Goal: Task Accomplishment & Management: Manage account settings

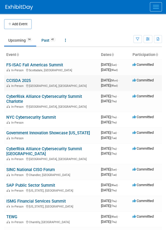
click at [18, 80] on link "CCISDA 2025" at bounding box center [18, 80] width 24 height 5
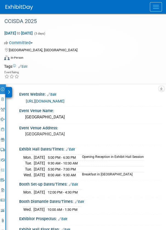
click at [10, 92] on icon at bounding box center [9, 92] width 2 height 4
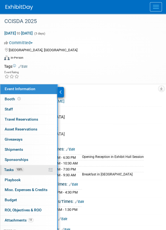
click at [12, 167] on span "Tasks 100%" at bounding box center [14, 169] width 20 height 4
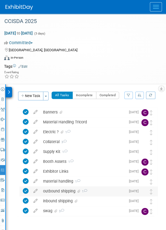
click at [62, 190] on div "outbound shipping 1" at bounding box center [82, 190] width 85 height 9
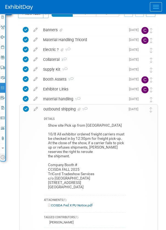
scroll to position [110, 0]
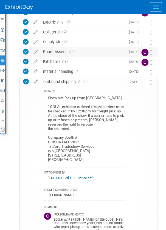
click at [90, 51] on div "Booth Assets 1" at bounding box center [82, 51] width 85 height 9
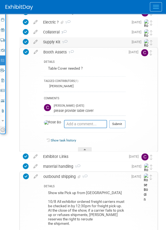
click at [87, 41] on div "Supply Kit 1" at bounding box center [84, 41] width 88 height 9
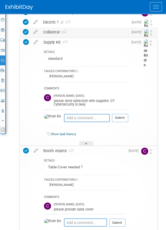
click at [85, 31] on div "Collateral 3" at bounding box center [84, 31] width 88 height 9
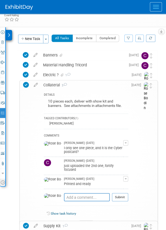
scroll to position [55, 0]
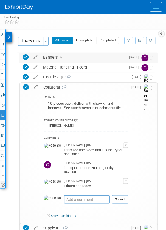
click at [86, 56] on div "Banners" at bounding box center [82, 57] width 85 height 9
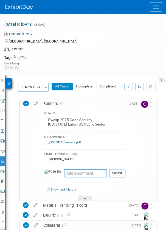
scroll to position [0, 0]
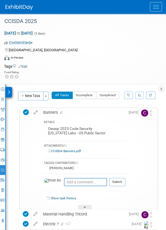
click at [9, 90] on icon at bounding box center [9, 92] width 2 height 4
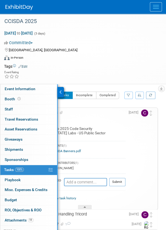
click at [60, 61] on div "Virtual In-Person Hybrid <img src="https://www.exhibitday.com/Images/Format-Vir…" at bounding box center [79, 59] width 151 height 8
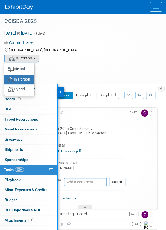
click at [78, 52] on div "[GEOGRAPHIC_DATA], [GEOGRAPHIC_DATA]" at bounding box center [79, 49] width 151 height 7
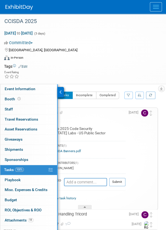
click at [24, 6] on img at bounding box center [18, 7] width 27 height 5
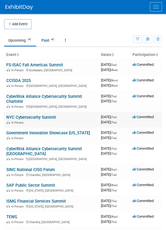
click at [31, 117] on link "NYC Cybersecurity Summit" at bounding box center [31, 117] width 50 height 5
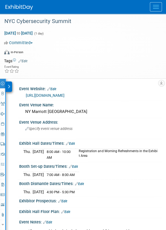
click at [9, 87] on icon at bounding box center [9, 87] width 2 height 4
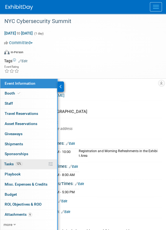
click at [33, 162] on link "12% Tasks 12%" at bounding box center [28, 164] width 57 height 10
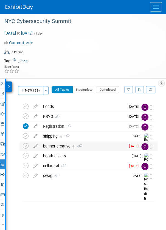
click at [92, 144] on div "banner creative 4" at bounding box center [82, 145] width 85 height 9
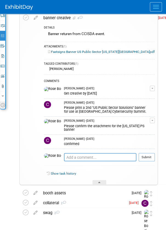
scroll to position [137, 0]
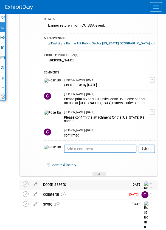
click at [93, 182] on div "booth assets" at bounding box center [84, 183] width 88 height 9
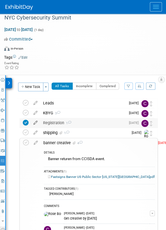
scroll to position [0, 0]
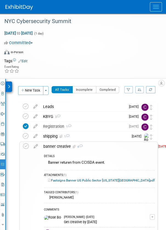
click at [18, 5] on img at bounding box center [18, 7] width 27 height 5
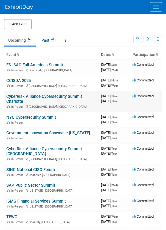
click at [50, 96] on link "CyberRisk Alliance Cybersecurity Summit Charlotte" at bounding box center [44, 99] width 76 height 10
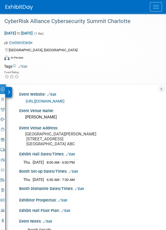
click at [8, 90] on icon at bounding box center [9, 92] width 2 height 4
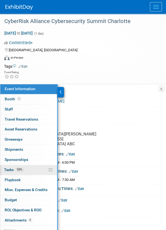
click at [31, 169] on link "100% Tasks 100%" at bounding box center [28, 170] width 57 height 10
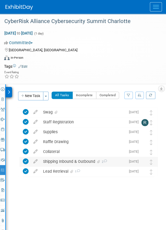
click at [58, 159] on div "Shipping Inbound & Outbound 2" at bounding box center [82, 161] width 85 height 9
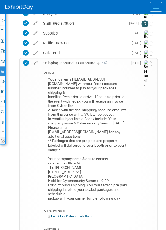
scroll to position [110, 0]
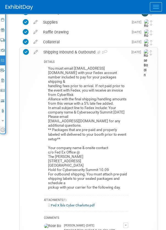
click at [24, 7] on img at bounding box center [18, 7] width 27 height 5
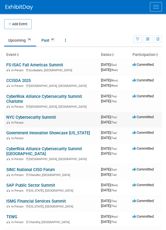
click at [38, 121] on div "In-Person" at bounding box center [51, 122] width 90 height 4
drag, startPoint x: 58, startPoint y: 117, endPoint x: 6, endPoint y: 118, distance: 52.1
click at [6, 118] on td "NYC Cybersecurity Summit In-Person" at bounding box center [51, 120] width 94 height 16
copy link "NYC Cybersecurity Summit"
click at [71, 116] on td "NYC Cybersecurity Summit In-Person" at bounding box center [51, 120] width 94 height 16
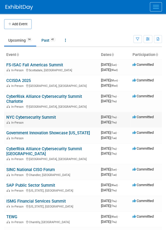
click at [38, 118] on link "NYC Cybersecurity Summit" at bounding box center [31, 117] width 50 height 5
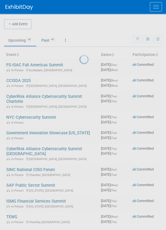
click at [79, 118] on div at bounding box center [83, 115] width 8 height 230
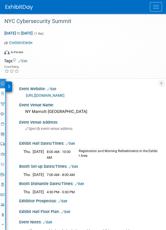
click at [11, 85] on div at bounding box center [9, 86] width 6 height 10
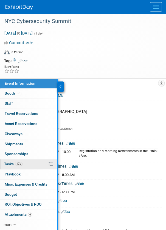
click at [37, 163] on link "12% Tasks 12%" at bounding box center [28, 164] width 57 height 10
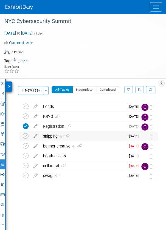
click at [80, 136] on div "shipping 1" at bounding box center [82, 135] width 85 height 9
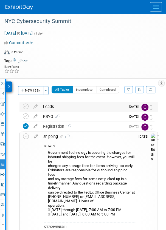
click at [74, 109] on div "Leads" at bounding box center [82, 106] width 85 height 9
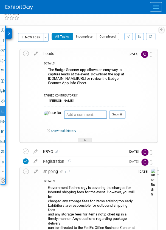
scroll to position [55, 0]
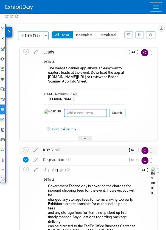
click at [106, 148] on div "KBYG 3" at bounding box center [82, 149] width 85 height 9
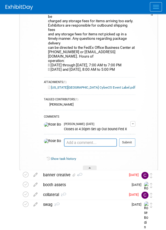
scroll to position [355, 0]
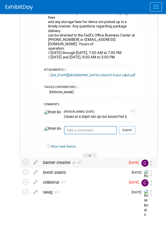
click at [96, 161] on div "banner creative 4" at bounding box center [82, 162] width 85 height 9
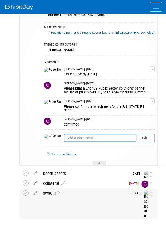
scroll to position [519, 0]
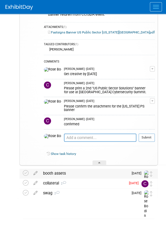
click at [80, 171] on div "booth assets" at bounding box center [84, 172] width 88 height 9
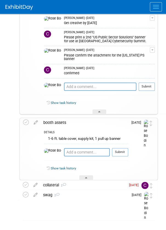
scroll to position [572, 0]
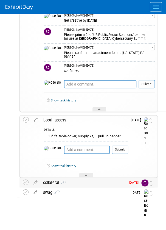
click at [81, 183] on div "collateral 2" at bounding box center [82, 181] width 85 height 9
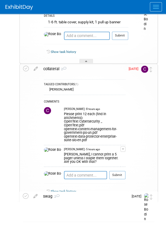
scroll to position [690, 0]
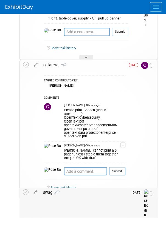
click at [70, 192] on div "swag 2" at bounding box center [84, 191] width 88 height 9
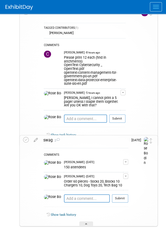
scroll to position [745, 0]
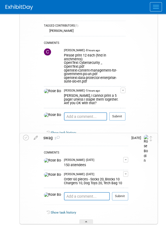
click at [19, 5] on img at bounding box center [18, 7] width 27 height 5
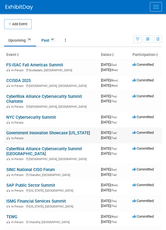
click at [53, 131] on link "Government Innovation Showcase [US_STATE]" at bounding box center [48, 132] width 84 height 5
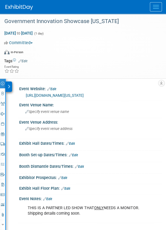
click at [9, 87] on icon at bounding box center [9, 87] width 2 height 4
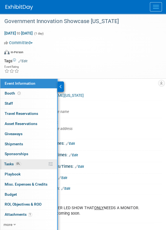
click at [31, 164] on link "0% Tasks 0%" at bounding box center [28, 164] width 57 height 10
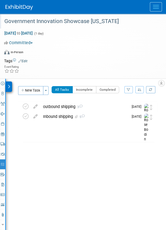
click at [82, 27] on div "Government Innovation Showcase [US_STATE]" at bounding box center [80, 22] width 156 height 9
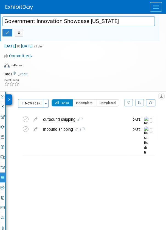
drag, startPoint x: 112, startPoint y: 21, endPoint x: 4, endPoint y: 20, distance: 107.9
click at [4, 20] on input "Government Innovation Showcase [US_STATE]" at bounding box center [78, 21] width 152 height 10
click at [7, 31] on icon "button" at bounding box center [7, 33] width 4 height 4
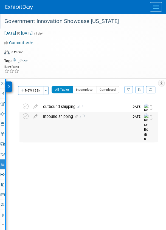
click at [96, 115] on div "Inbound shipping 5" at bounding box center [84, 116] width 88 height 9
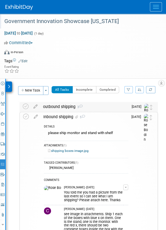
click at [87, 108] on div "outbound shipping 3" at bounding box center [84, 106] width 88 height 9
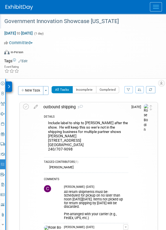
click at [26, 7] on img at bounding box center [18, 7] width 27 height 5
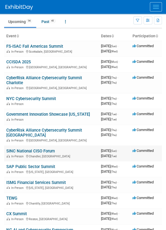
scroll to position [27, 0]
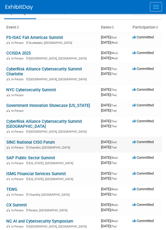
click at [47, 142] on link "SINC National CISO Forum" at bounding box center [30, 142] width 48 height 5
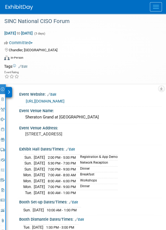
click at [9, 91] on icon at bounding box center [9, 92] width 2 height 4
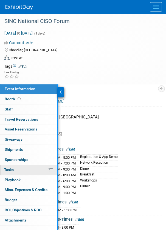
click at [24, 167] on link "0% Tasks 0%" at bounding box center [28, 170] width 57 height 10
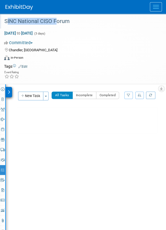
drag, startPoint x: 53, startPoint y: 21, endPoint x: 4, endPoint y: 22, distance: 49.6
click at [4, 22] on div "SINC National CISO Forum" at bounding box center [78, 21] width 152 height 10
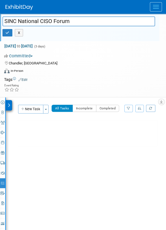
drag, startPoint x: 53, startPoint y: 21, endPoint x: 5, endPoint y: 22, distance: 47.7
click at [5, 22] on input "SINC National CISO Forum" at bounding box center [78, 21] width 152 height 10
click at [8, 33] on icon "button" at bounding box center [7, 33] width 4 height 4
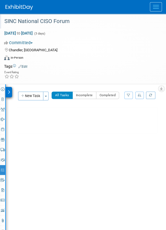
click at [18, 7] on img at bounding box center [18, 7] width 27 height 5
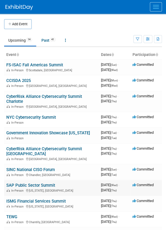
click at [21, 184] on link "SAP Public Sector Summit" at bounding box center [30, 185] width 49 height 5
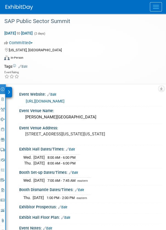
click at [9, 92] on icon at bounding box center [9, 92] width 2 height 4
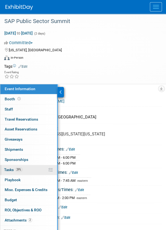
click at [30, 167] on link "29% Tasks 29%" at bounding box center [28, 170] width 57 height 10
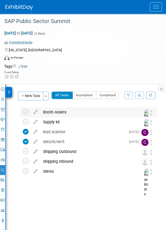
click at [72, 110] on div "Booth Assets" at bounding box center [86, 111] width 93 height 9
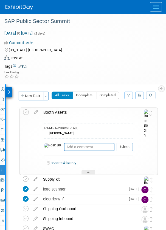
click at [72, 113] on div "Booth Assets" at bounding box center [87, 112] width 92 height 9
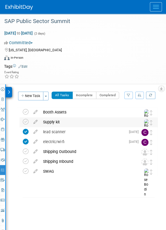
click at [73, 121] on div "Supply kit" at bounding box center [86, 121] width 93 height 9
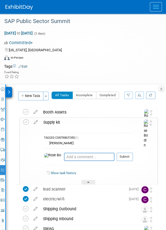
click at [73, 121] on div "Supply kit" at bounding box center [87, 122] width 92 height 9
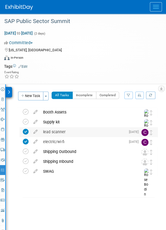
click at [73, 131] on div "lead scanner" at bounding box center [82, 131] width 85 height 9
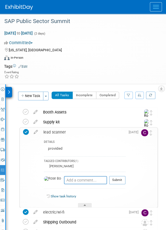
click at [73, 138] on div "DETAILS provided TAGGED CONTRIBUTORS (1) Rose Bodin Pro tip: Press Ctrl-Enter t…" at bounding box center [83, 172] width 85 height 71
click at [84, 203] on div at bounding box center [85, 205] width 14 height 5
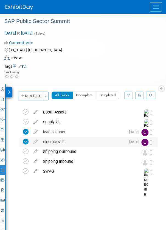
click at [76, 141] on div "electric/wi-fi" at bounding box center [82, 141] width 85 height 9
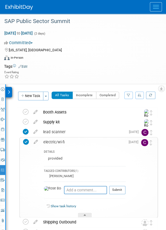
click at [76, 145] on td "electric/wi-fi DETAILS provided TAGGED CONTRIBUTORS (1) Rose Bodin Pro tip: Pre…" at bounding box center [83, 177] width 85 height 80
click at [76, 145] on div "electric/wi-fi" at bounding box center [83, 141] width 85 height 9
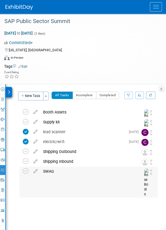
click at [61, 171] on div "SWAG" at bounding box center [86, 171] width 93 height 9
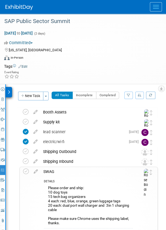
click at [61, 171] on div "SWAG" at bounding box center [87, 171] width 92 height 9
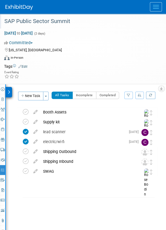
click at [36, 22] on div "SAP Public Sector Summit" at bounding box center [78, 21] width 152 height 10
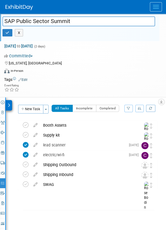
drag, startPoint x: 72, startPoint y: 21, endPoint x: 5, endPoint y: 21, distance: 66.3
click at [5, 21] on input "SAP Public Sector Summit" at bounding box center [78, 21] width 152 height 10
click at [10, 32] on button "button" at bounding box center [7, 33] width 10 height 8
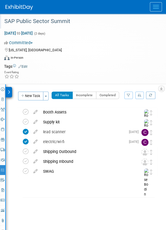
click at [25, 7] on img at bounding box center [18, 7] width 27 height 5
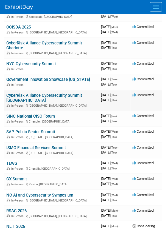
scroll to position [55, 0]
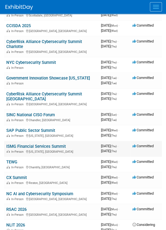
click at [41, 145] on link "ISMG Financial Services Summit" at bounding box center [35, 146] width 59 height 5
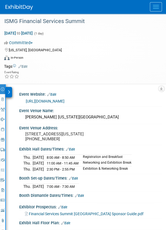
click at [10, 91] on icon at bounding box center [9, 92] width 2 height 4
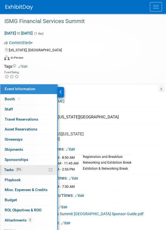
click at [33, 166] on link "21% Tasks 21%" at bounding box center [28, 170] width 57 height 10
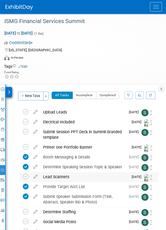
click at [62, 175] on div "Lead Scanners" at bounding box center [84, 176] width 88 height 9
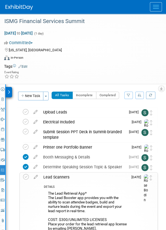
click at [62, 175] on div "Lead Scanners" at bounding box center [84, 176] width 87 height 9
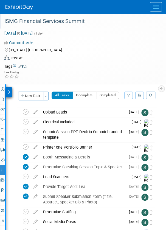
click at [71, 22] on div "ISMG Financial Services Summit" at bounding box center [78, 21] width 152 height 10
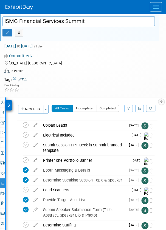
drag, startPoint x: 89, startPoint y: 22, endPoint x: -2, endPoint y: 23, distance: 90.9
click at [0, 23] on html "ENT2025 Events Add Event Bulk Upload Events Shareable Event Boards Recently Vie…" at bounding box center [83, 115] width 166 height 230
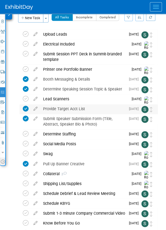
scroll to position [110, 0]
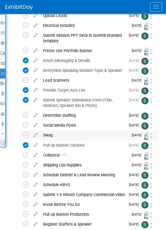
click at [86, 133] on div "Swag" at bounding box center [84, 134] width 88 height 9
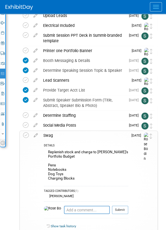
click at [85, 136] on div "Swag" at bounding box center [84, 135] width 87 height 9
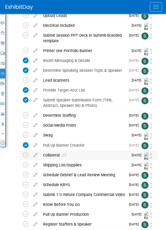
click at [83, 154] on div "Collateral 2" at bounding box center [84, 154] width 88 height 9
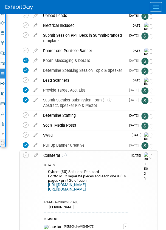
click at [82, 158] on div "Collateral 2" at bounding box center [84, 154] width 87 height 9
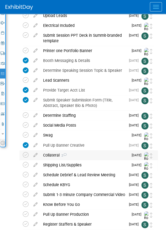
click at [82, 154] on div "Collateral 2" at bounding box center [84, 154] width 88 height 9
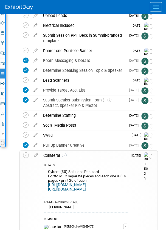
click at [82, 156] on div "Collateral 2" at bounding box center [84, 154] width 87 height 9
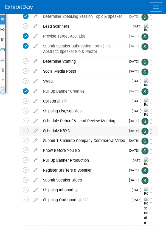
scroll to position [164, 0]
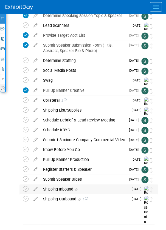
click at [86, 187] on div "Shipping Inbound" at bounding box center [84, 188] width 88 height 9
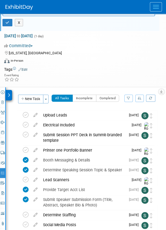
scroll to position [0, 0]
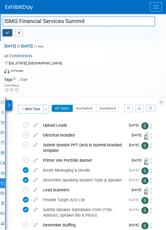
click at [9, 32] on icon "button" at bounding box center [7, 33] width 4 height 4
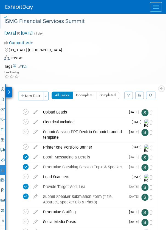
click at [18, 5] on img at bounding box center [18, 7] width 27 height 5
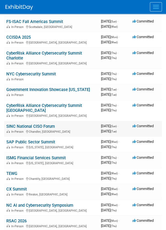
scroll to position [55, 0]
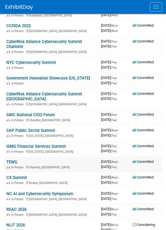
click at [12, 161] on link "TEWG" at bounding box center [11, 161] width 11 height 5
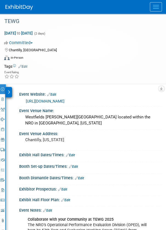
click at [8, 90] on icon at bounding box center [9, 92] width 2 height 4
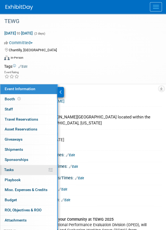
click at [21, 169] on link "0% Tasks 0%" at bounding box center [28, 170] width 57 height 10
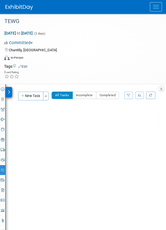
click at [8, 90] on icon at bounding box center [9, 92] width 2 height 4
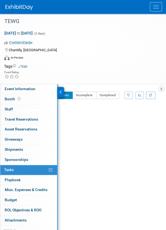
click at [60, 52] on div "Chantilly, [GEOGRAPHIC_DATA]" at bounding box center [79, 49] width 151 height 7
click at [26, 7] on img at bounding box center [18, 7] width 27 height 5
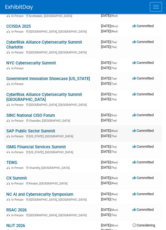
scroll to position [55, 0]
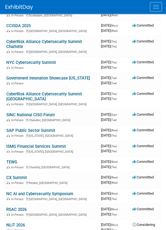
click at [22, 5] on img at bounding box center [18, 7] width 27 height 5
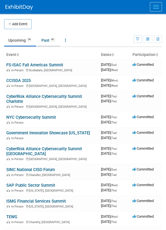
click at [45, 39] on link "Past 41" at bounding box center [48, 40] width 22 height 10
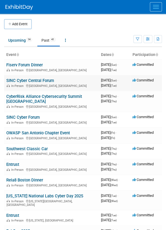
click at [36, 79] on link "SINC Cyber Central Forum" at bounding box center [30, 80] width 48 height 5
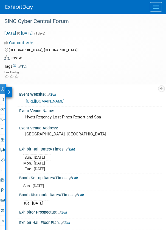
click at [11, 91] on div at bounding box center [9, 92] width 6 height 10
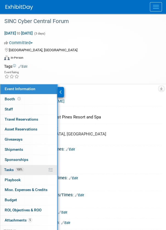
click at [29, 169] on link "100% Tasks 100%" at bounding box center [28, 170] width 57 height 10
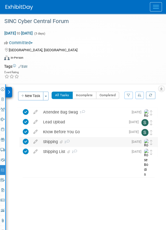
click at [86, 142] on div "Shipping 2" at bounding box center [84, 141] width 88 height 9
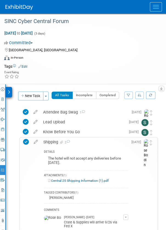
click at [8, 90] on icon at bounding box center [9, 92] width 2 height 4
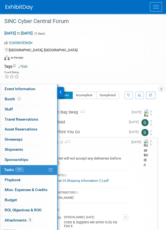
click at [17, 6] on img at bounding box center [18, 7] width 27 height 5
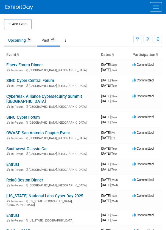
click at [18, 39] on link "Upcoming 14" at bounding box center [20, 40] width 32 height 10
